Goal: Task Accomplishment & Management: Use online tool/utility

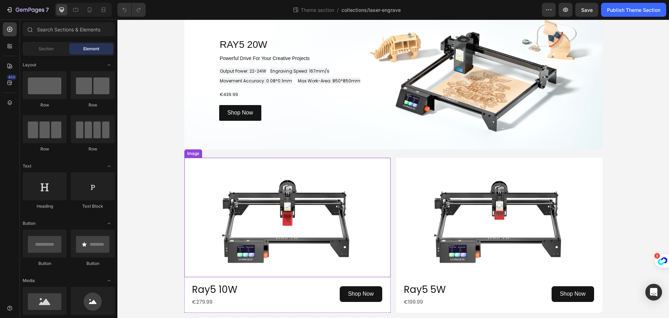
scroll to position [279, 0]
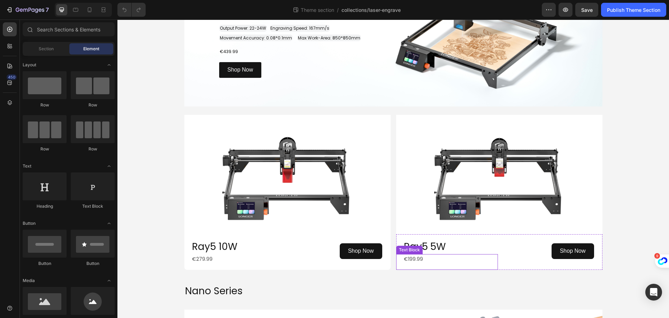
click at [420, 258] on p "€199.99" at bounding box center [450, 258] width 93 height 9
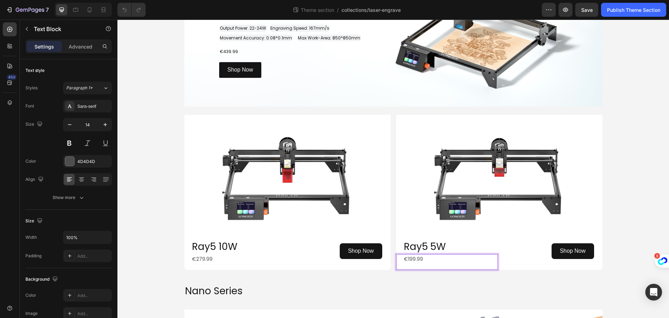
click at [420, 258] on p "€199.99" at bounding box center [450, 258] width 93 height 9
click at [407, 258] on p "€199.99" at bounding box center [450, 258] width 93 height 9
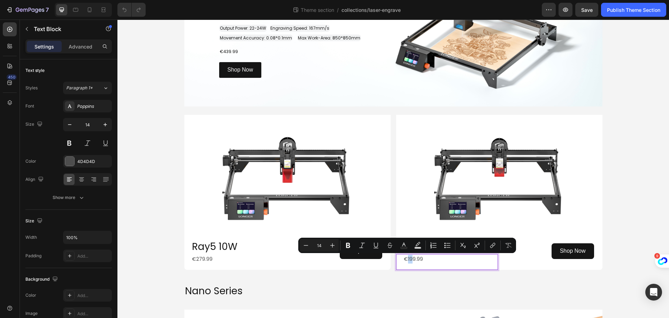
drag, startPoint x: 405, startPoint y: 259, endPoint x: 409, endPoint y: 260, distance: 4.9
click at [409, 260] on p "€199.99" at bounding box center [450, 258] width 93 height 9
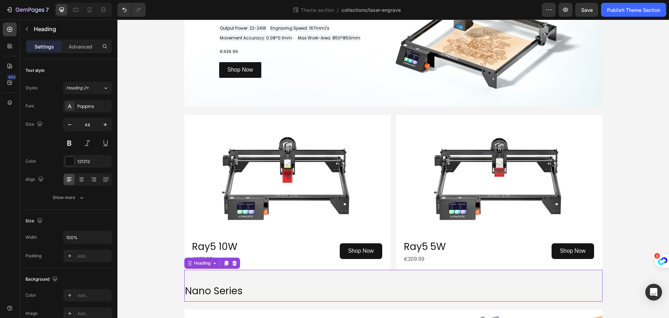
click at [405, 279] on h2 "Nano Series" at bounding box center [393, 289] width 418 height 23
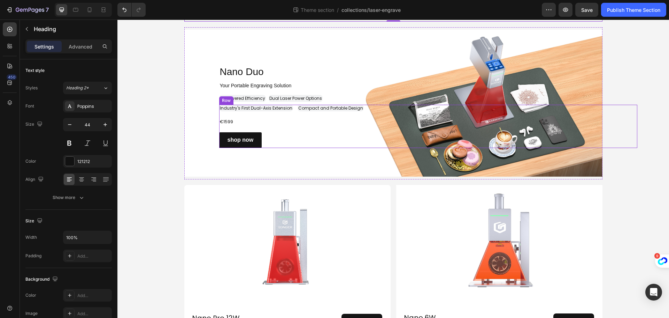
scroll to position [523, 0]
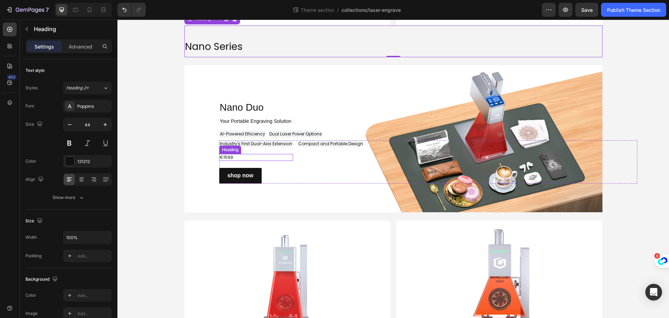
click at [233, 158] on h2 "€1599" at bounding box center [256, 157] width 74 height 7
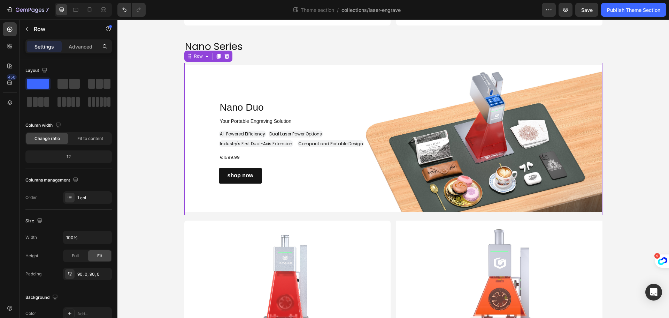
click at [184, 181] on div "Nano Duo Heading Row Your Portable Engraving Solution Heading AI-Powered Effici…" at bounding box center [393, 138] width 418 height 89
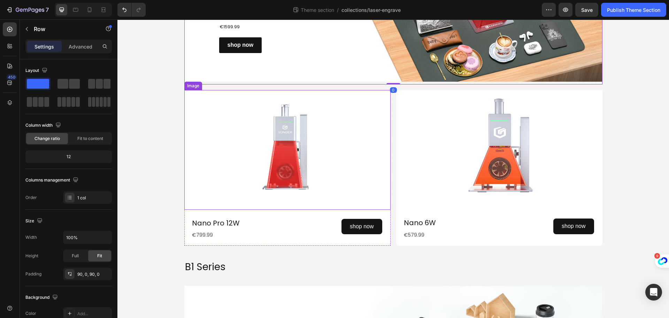
scroll to position [662, 0]
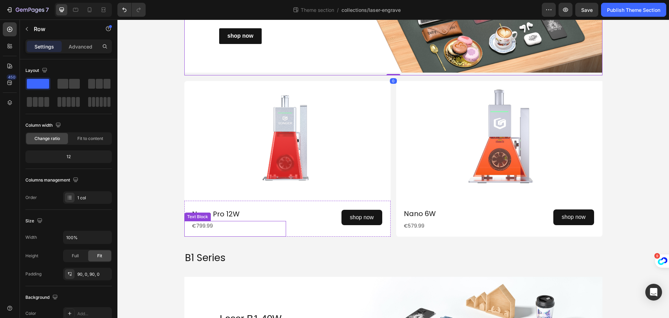
click at [246, 224] on p "€799.99" at bounding box center [238, 225] width 93 height 9
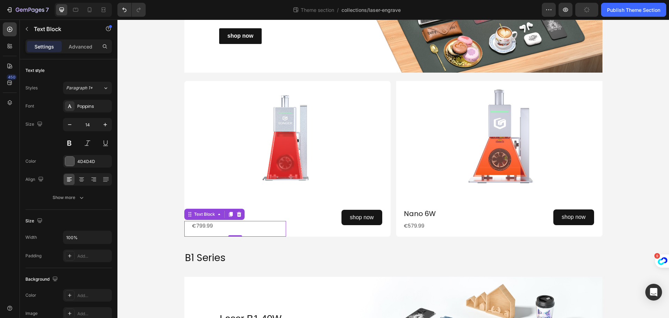
click at [196, 226] on p "€799.99" at bounding box center [238, 225] width 93 height 9
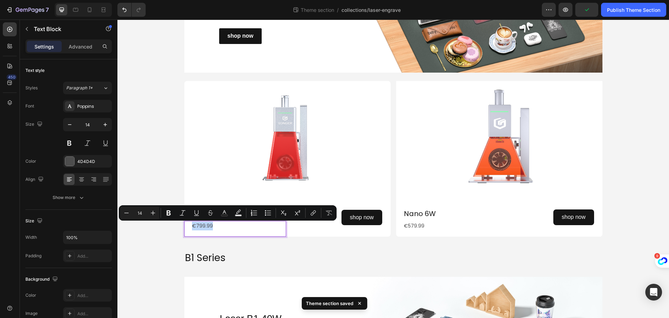
click at [196, 226] on p "€799.99" at bounding box center [238, 225] width 93 height 9
click at [196, 227] on p "€799.99" at bounding box center [238, 225] width 93 height 9
click at [193, 227] on p "€799.99" at bounding box center [238, 225] width 93 height 9
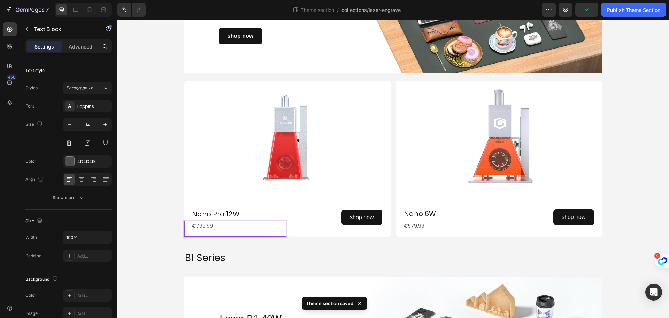
click at [196, 226] on p "€799.99" at bounding box center [238, 225] width 93 height 9
click at [415, 230] on p "€579.99" at bounding box center [450, 225] width 93 height 9
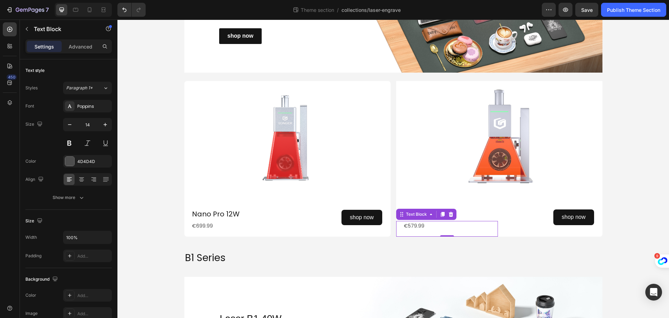
click at [409, 226] on p "€579.99" at bounding box center [450, 225] width 93 height 9
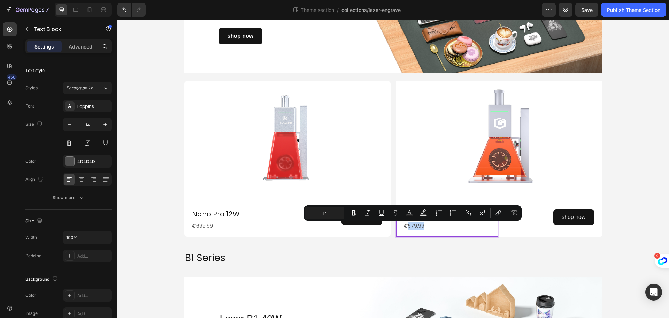
click at [411, 228] on p "€579.99" at bounding box center [450, 225] width 93 height 9
drag, startPoint x: 410, startPoint y: 227, endPoint x: 406, endPoint y: 227, distance: 4.2
click at [406, 227] on p "€579.99" at bounding box center [450, 225] width 93 height 9
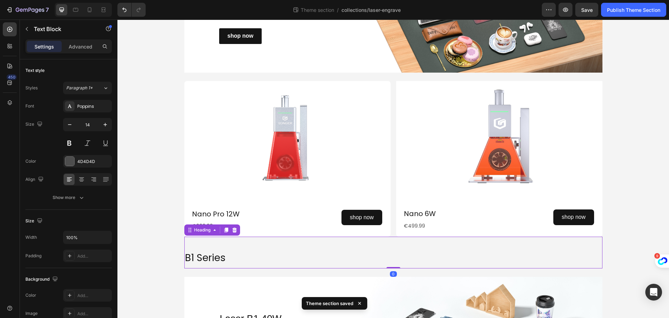
click at [404, 252] on h2 "B1 Series" at bounding box center [393, 256] width 418 height 23
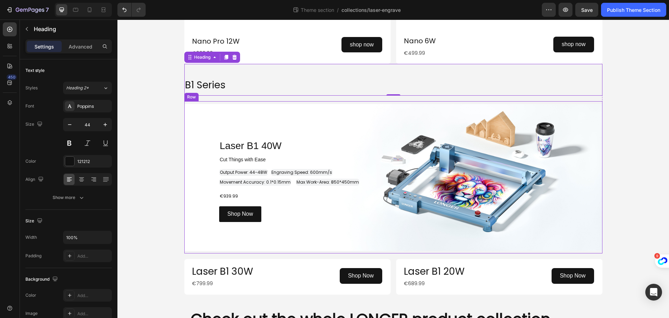
scroll to position [837, 0]
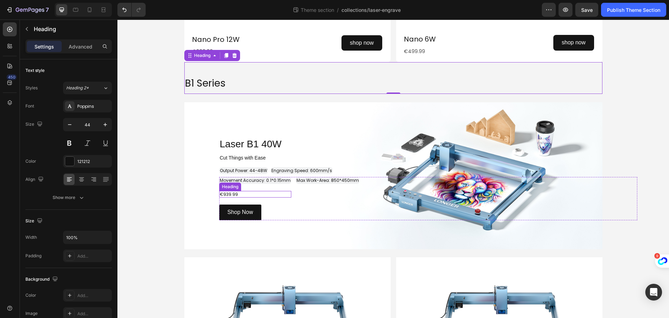
click at [225, 197] on span "€939.99" at bounding box center [229, 194] width 18 height 6
click at [226, 195] on span "€939.99" at bounding box center [229, 194] width 18 height 6
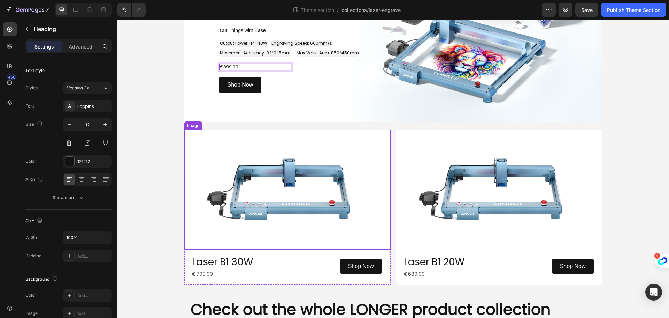
scroll to position [976, 0]
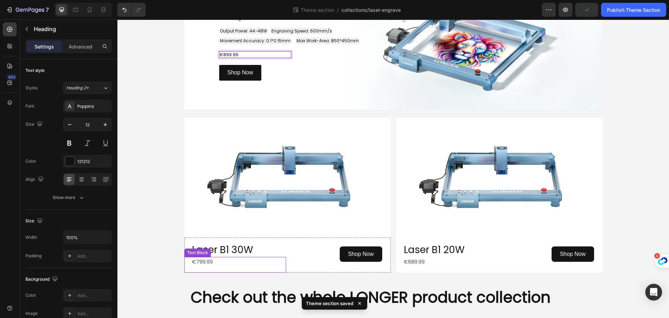
click at [199, 266] on p "€799.99" at bounding box center [238, 261] width 93 height 9
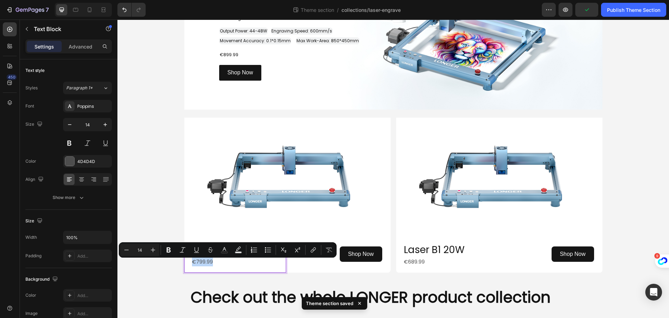
click at [198, 264] on p "€799.99" at bounding box center [238, 261] width 93 height 9
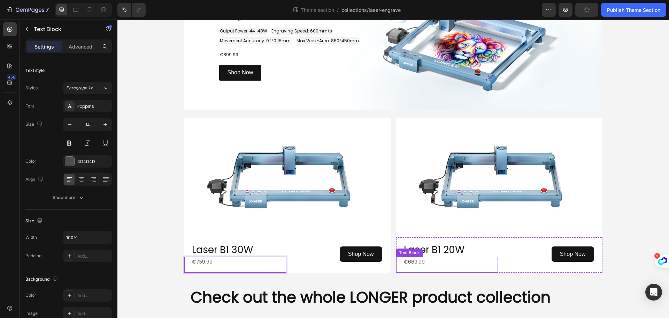
click at [451, 259] on div "€689.99" at bounding box center [450, 262] width 95 height 10
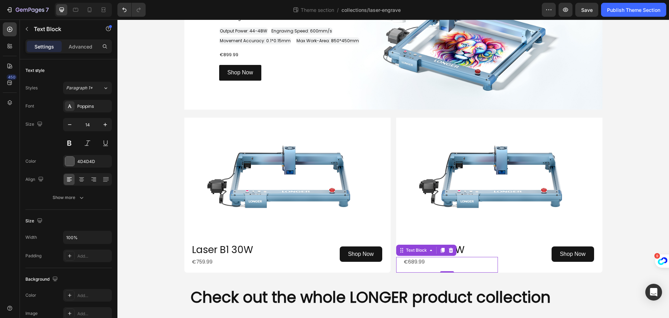
click at [416, 263] on p "€689.99" at bounding box center [450, 261] width 93 height 9
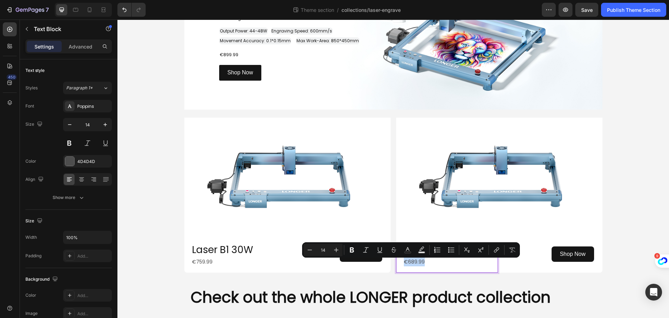
click at [410, 265] on p "€689.99" at bounding box center [450, 261] width 93 height 9
click at [409, 264] on p "€689.99" at bounding box center [450, 261] width 93 height 9
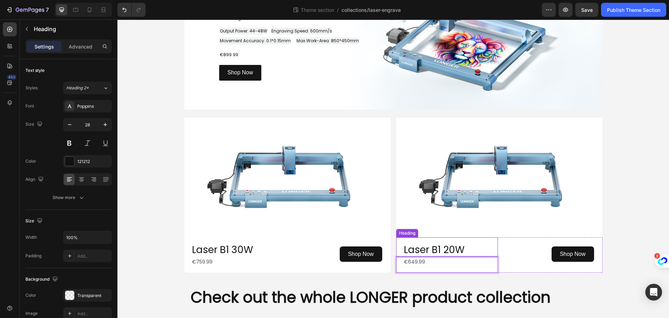
click at [451, 248] on span "Laser B1 20W" at bounding box center [434, 250] width 61 height 14
click at [425, 265] on p "€649.99" at bounding box center [450, 261] width 93 height 9
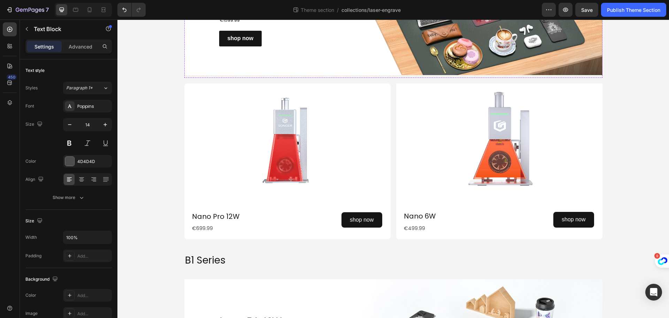
scroll to position [497, 0]
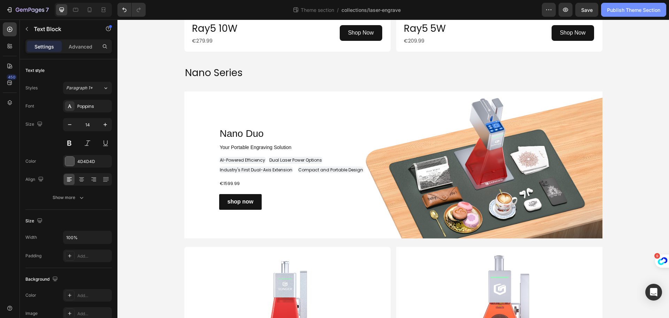
click at [632, 7] on div "Publish Theme Section" at bounding box center [633, 9] width 53 height 7
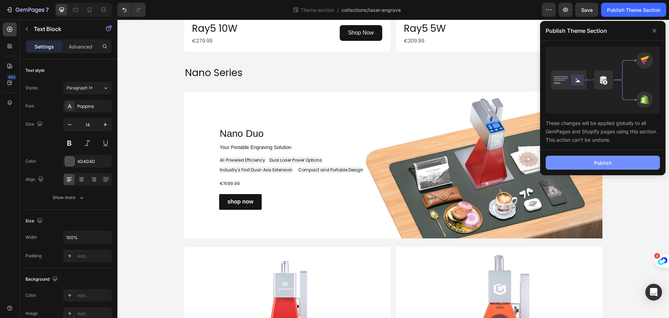
click at [588, 162] on button "Publish" at bounding box center [603, 162] width 114 height 14
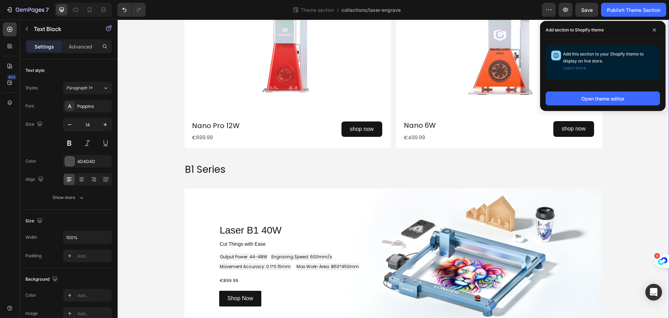
scroll to position [741, 0]
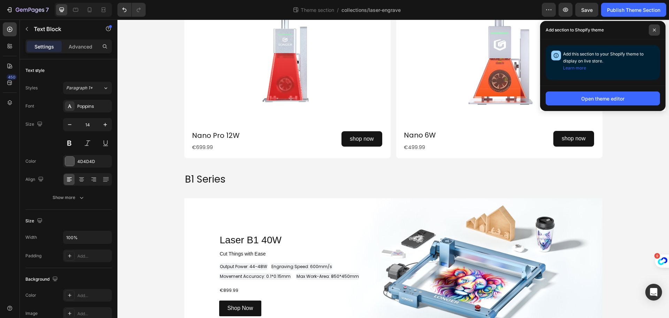
click at [656, 30] on icon at bounding box center [654, 29] width 3 height 3
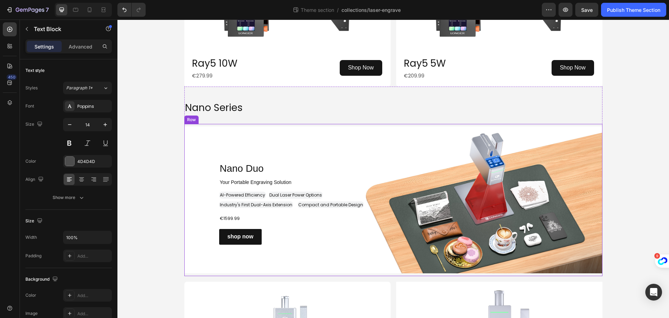
scroll to position [253, 0]
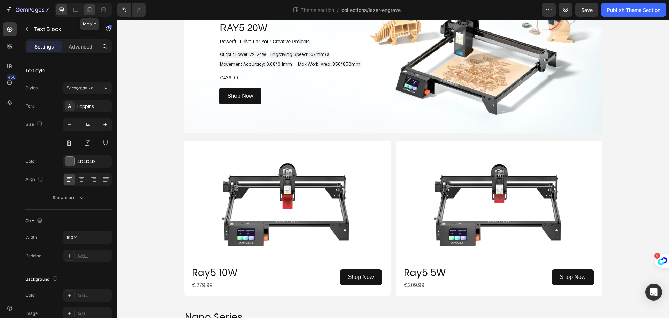
click at [89, 12] on icon at bounding box center [89, 9] width 7 height 7
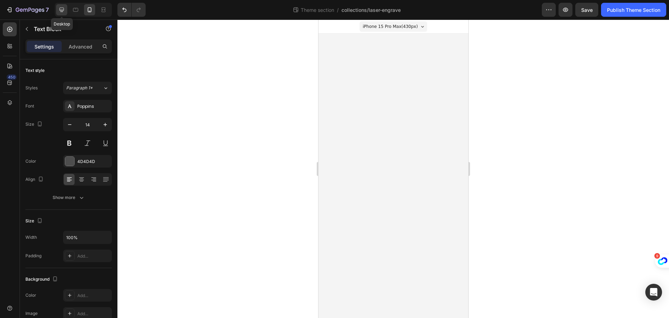
click at [62, 8] on icon at bounding box center [62, 10] width 5 height 5
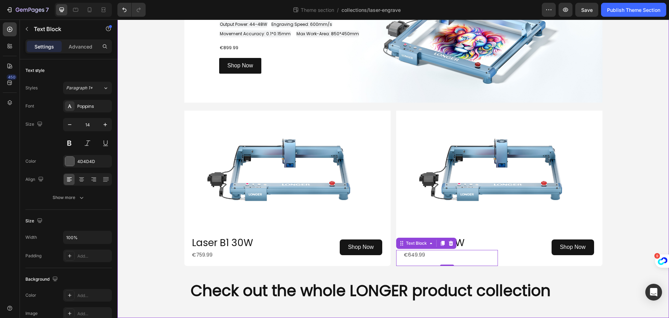
scroll to position [985, 0]
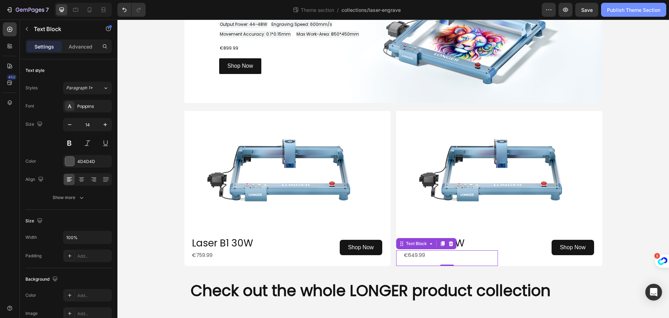
click at [613, 7] on div "Publish Theme Section" at bounding box center [633, 9] width 53 height 7
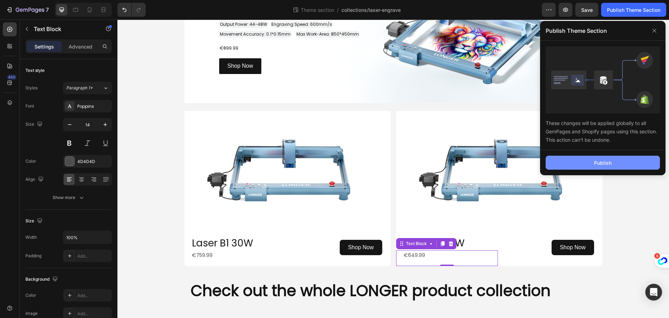
click at [594, 165] on div "Publish" at bounding box center [602, 162] width 17 height 7
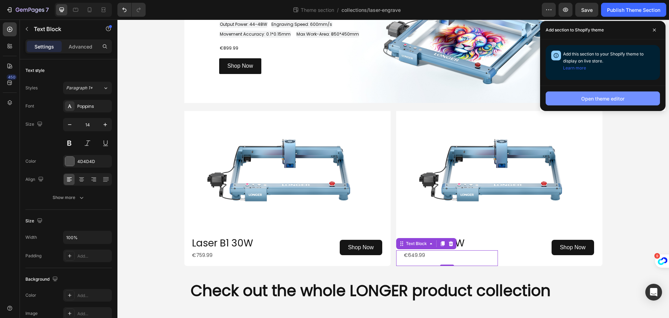
click at [597, 98] on div "Open theme editor" at bounding box center [602, 98] width 43 height 7
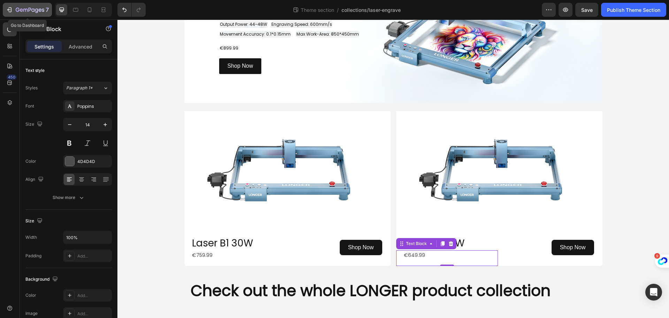
click at [5, 8] on button "7" at bounding box center [27, 10] width 49 height 14
